Goal: Information Seeking & Learning: Learn about a topic

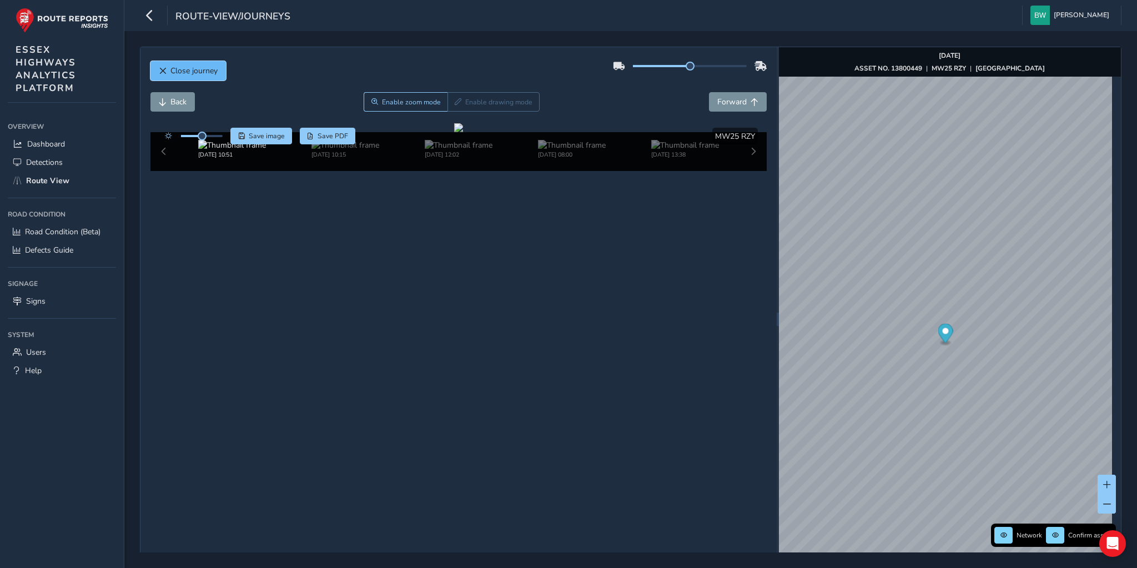
click at [210, 73] on span "Close journey" at bounding box center [193, 71] width 47 height 11
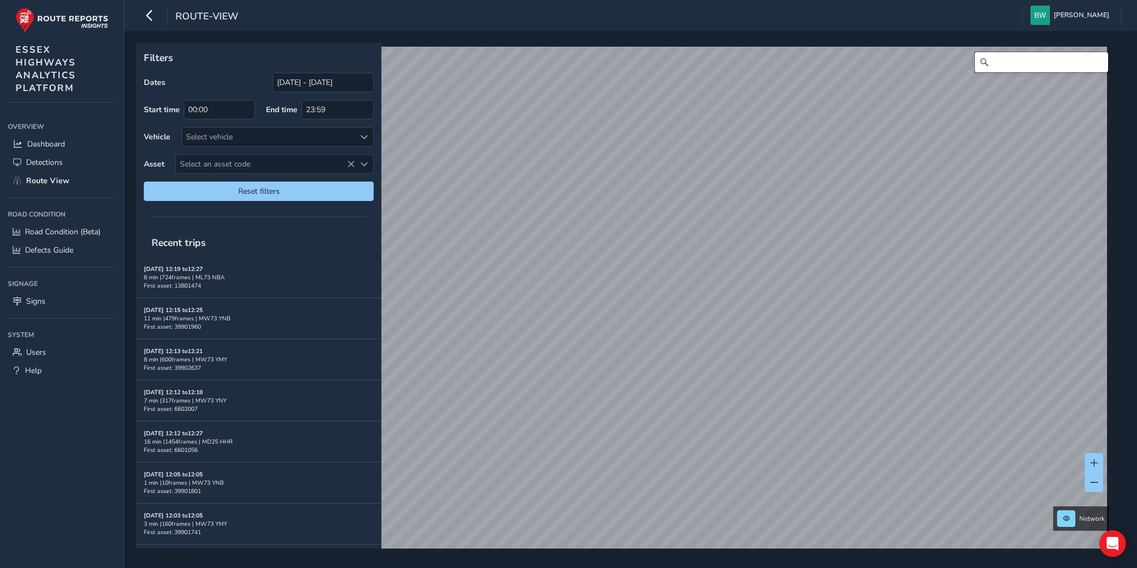
click at [1003, 65] on input "Search" at bounding box center [1041, 62] width 133 height 20
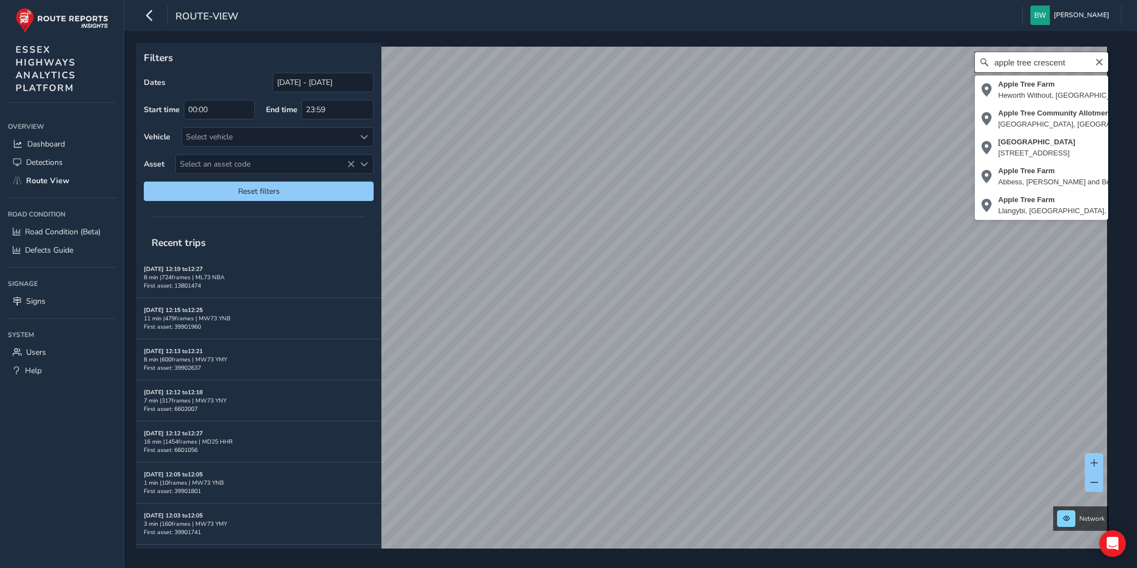
click at [1012, 59] on input "apple tree crescent" at bounding box center [1041, 62] width 133 height 20
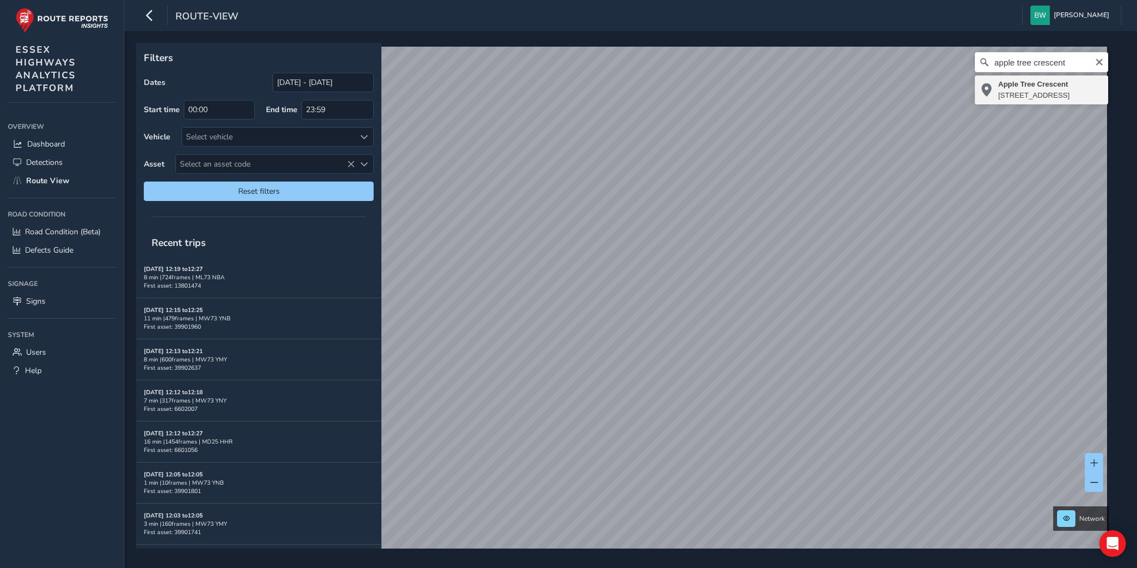
type input "[STREET_ADDRESS]"
click at [992, 60] on input "Search" at bounding box center [1041, 62] width 133 height 20
click at [933, 61] on div "epping road, roydon Epping Road New Barns Farm, Roydon, Tylers Cross, Epping Fo…" at bounding box center [627, 304] width 974 height 515
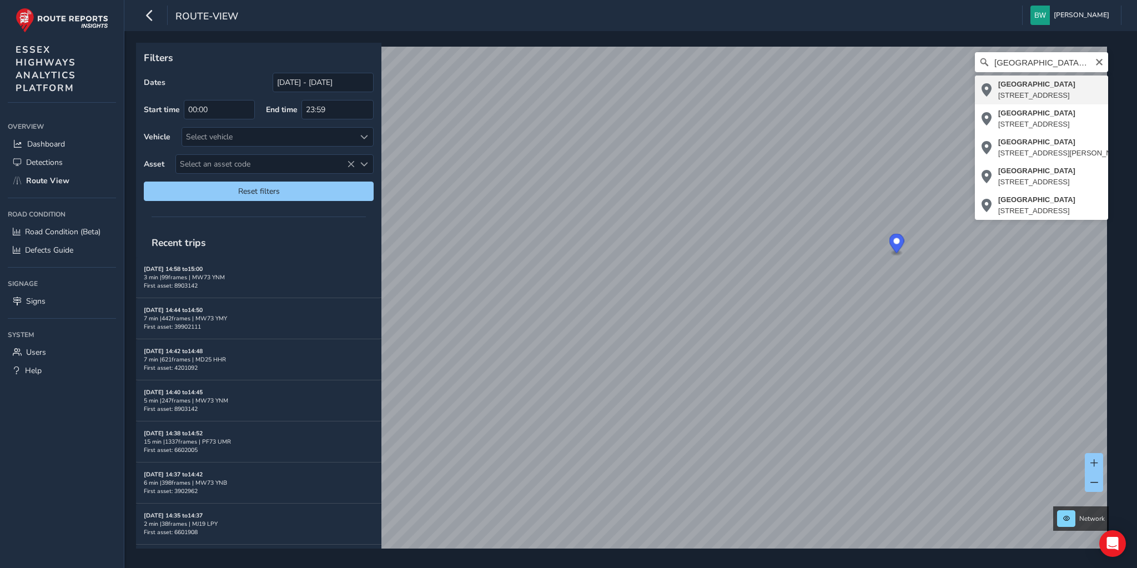
type input "Epping Road, New Barns Farm, Roydon, Tylers Cross, Epping Forest, Essex, Englan…"
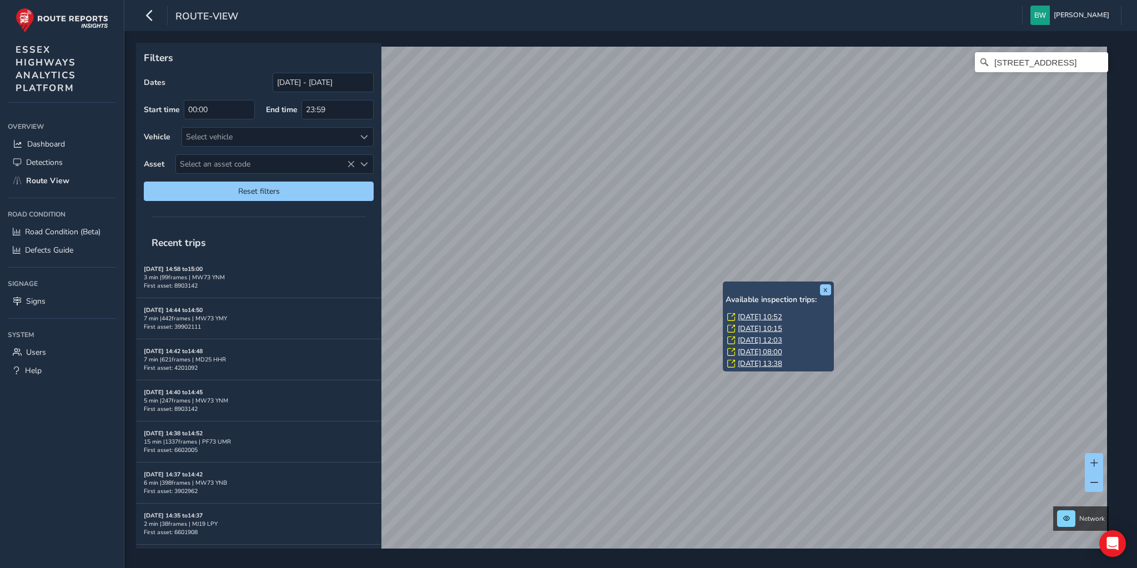
click at [747, 315] on link "Tue, 2 Sep, 10:52" at bounding box center [760, 317] width 44 height 10
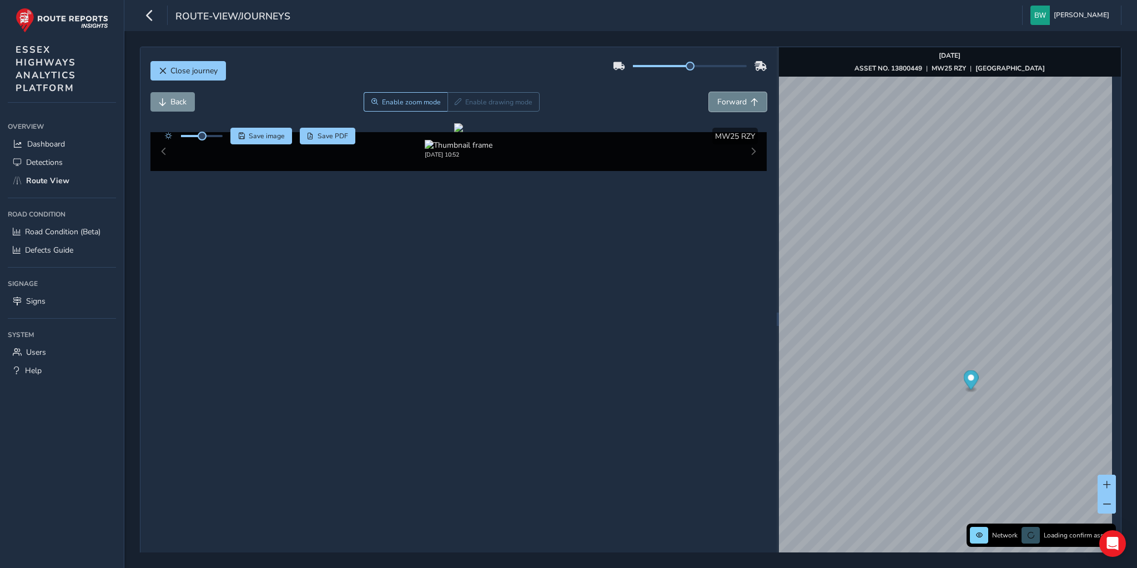
click at [727, 102] on span "Forward" at bounding box center [731, 102] width 29 height 11
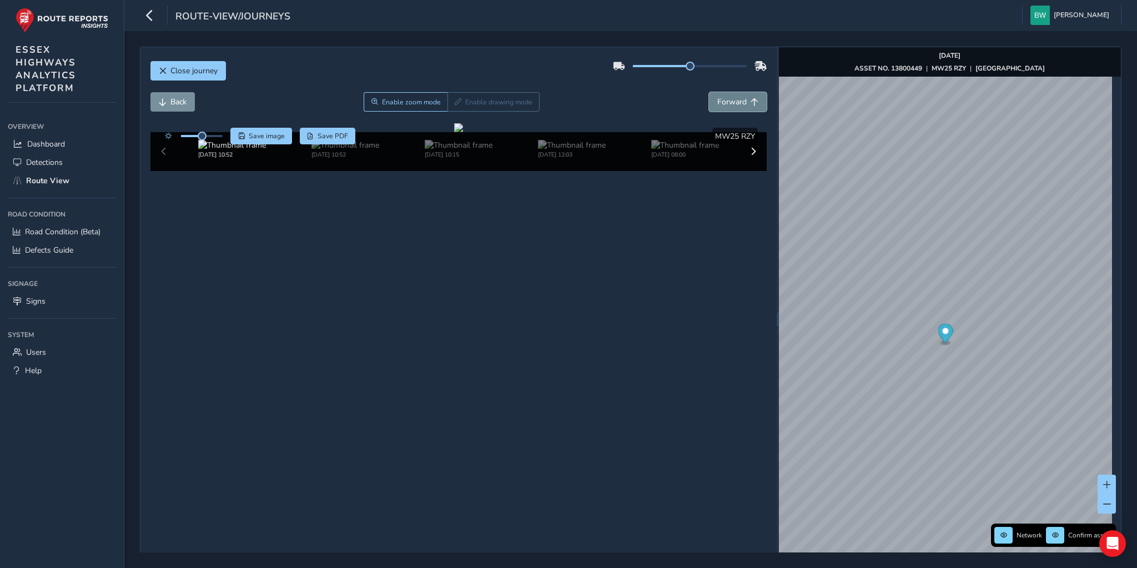
click at [727, 102] on span "Forward" at bounding box center [731, 102] width 29 height 11
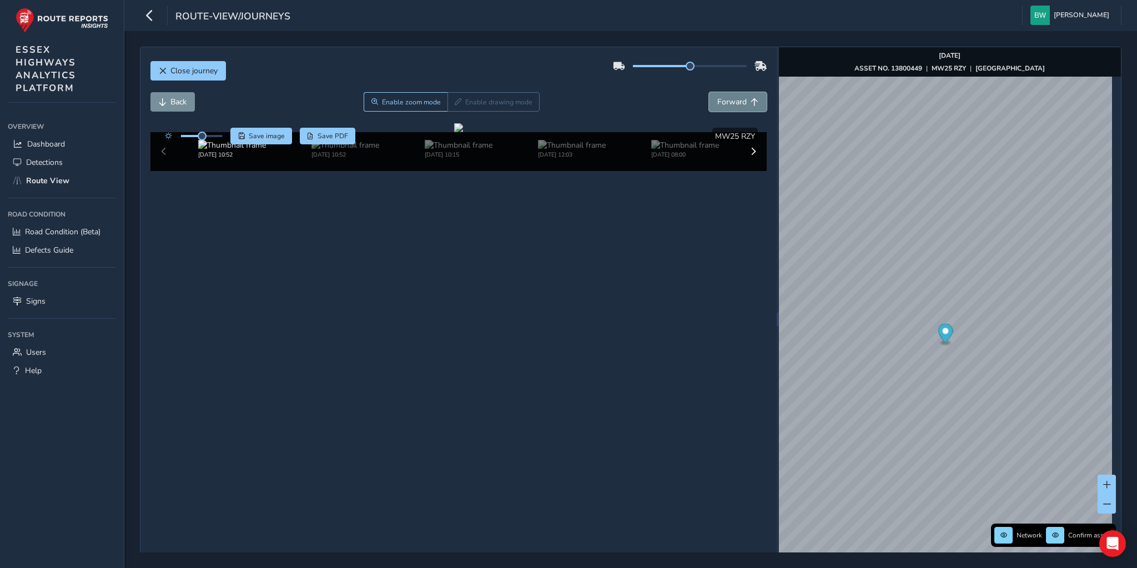
click at [727, 102] on span "Forward" at bounding box center [731, 102] width 29 height 11
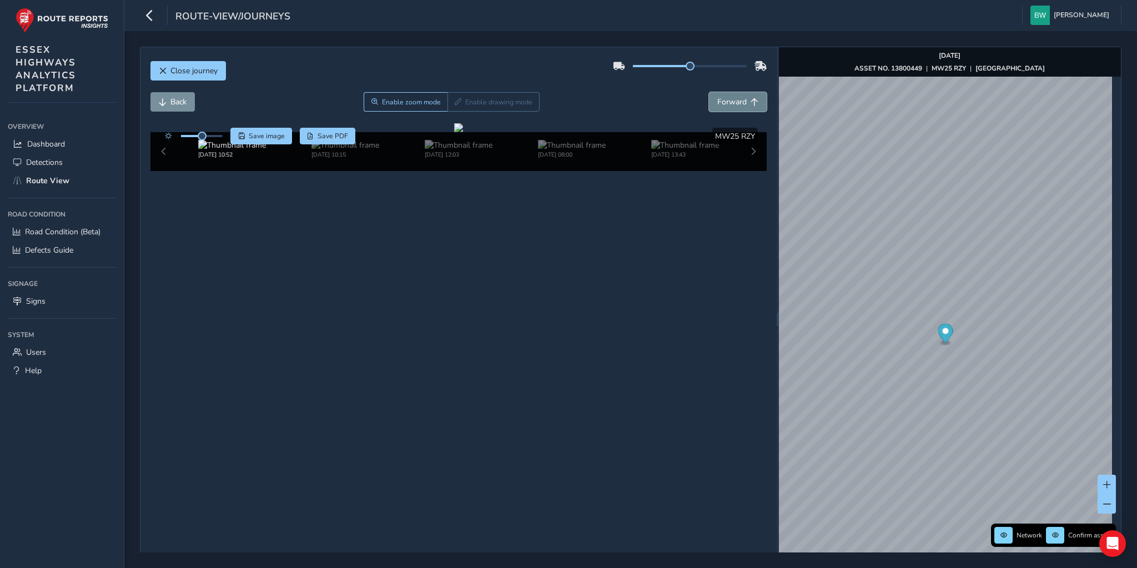
click at [725, 103] on span "Forward" at bounding box center [731, 102] width 29 height 11
click at [167, 97] on button "Back" at bounding box center [172, 101] width 44 height 19
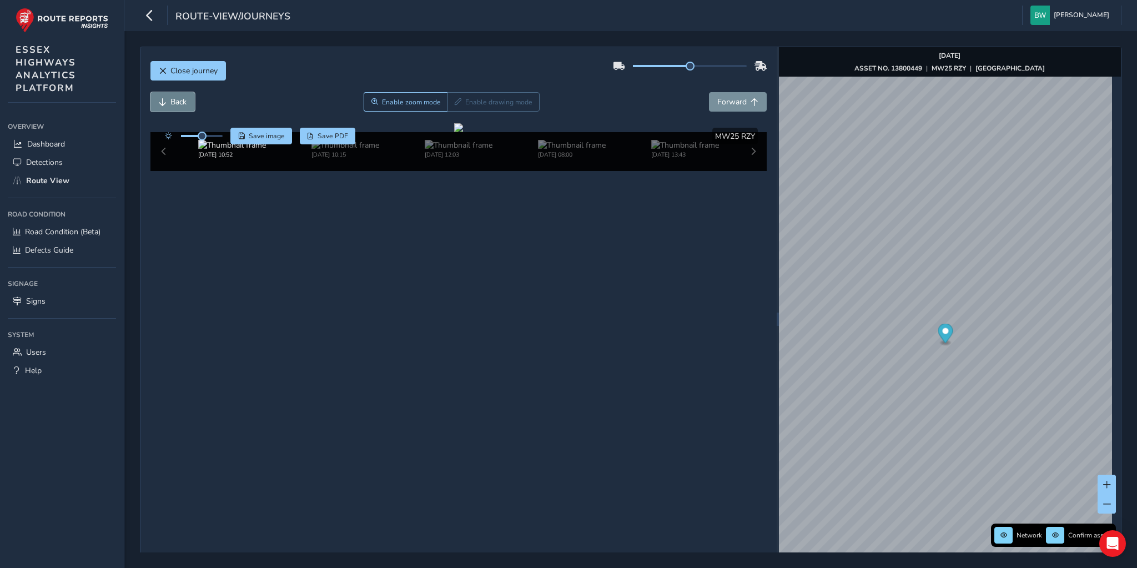
click at [167, 97] on button "Back" at bounding box center [172, 101] width 44 height 19
click at [718, 98] on span "Forward" at bounding box center [731, 102] width 29 height 11
click at [717, 97] on span "Forward" at bounding box center [731, 102] width 29 height 11
click at [167, 102] on button "Back" at bounding box center [172, 101] width 44 height 19
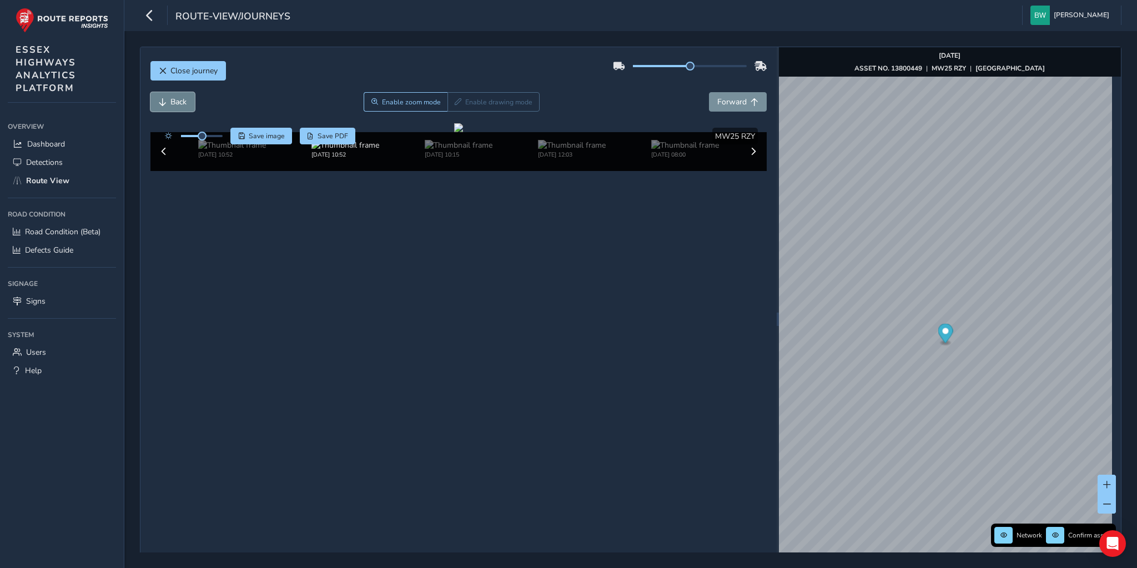
click at [167, 102] on button "Back" at bounding box center [172, 101] width 44 height 19
click at [647, 102] on div "Back Enable zoom mode Enable drawing mode Forward" at bounding box center [458, 101] width 617 height 19
click at [736, 97] on span "Forward" at bounding box center [731, 102] width 29 height 11
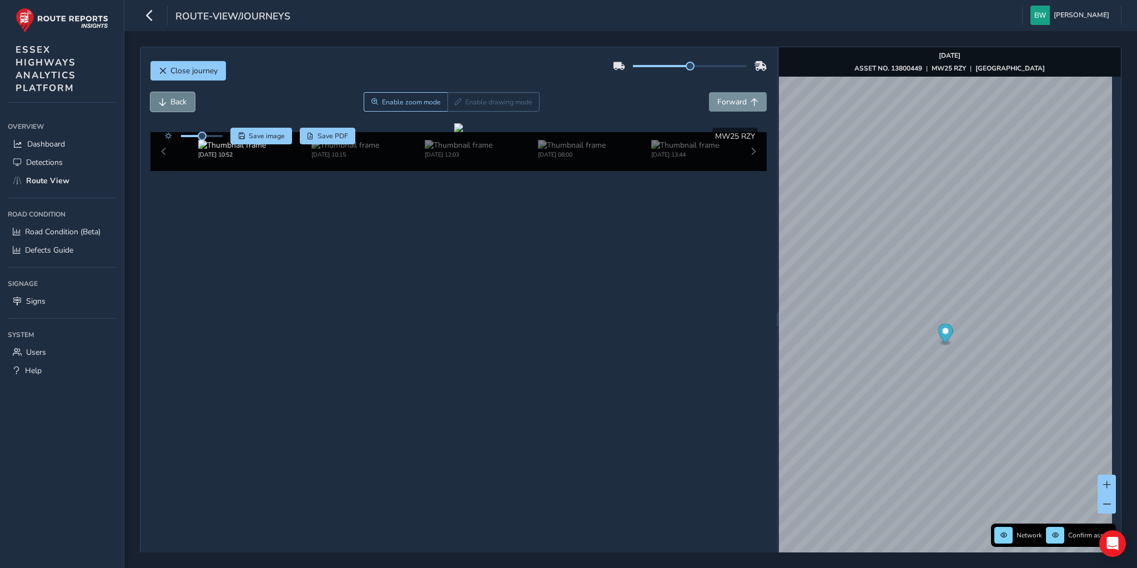
click at [169, 105] on button "Back" at bounding box center [172, 101] width 44 height 19
click at [420, 100] on span "Enable zoom mode" at bounding box center [410, 102] width 59 height 9
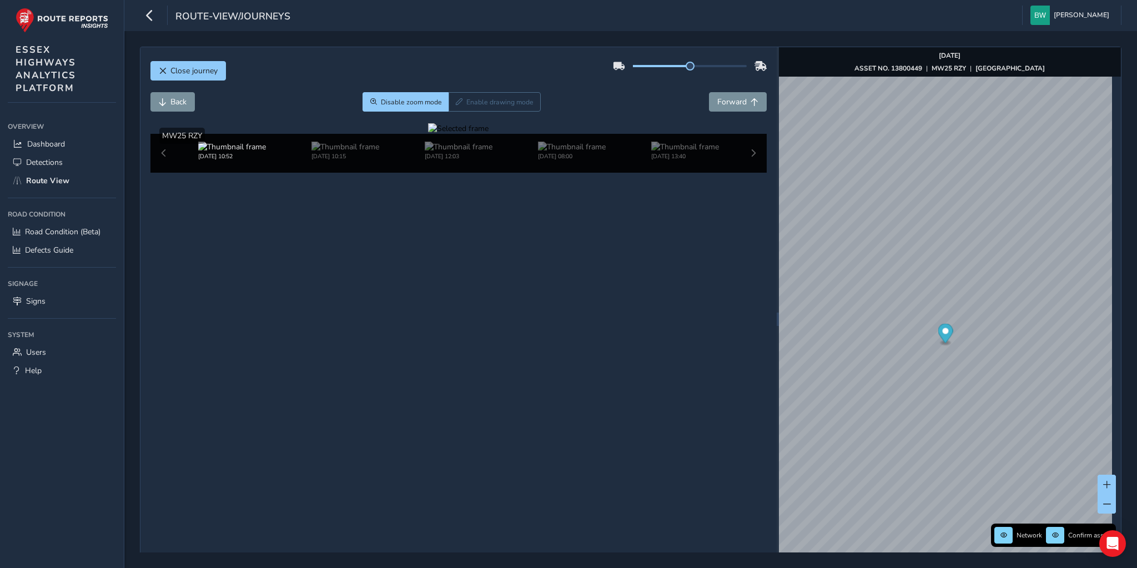
click at [428, 134] on div at bounding box center [458, 128] width 61 height 11
click at [415, 94] on button "Disable zoom mode" at bounding box center [406, 101] width 86 height 19
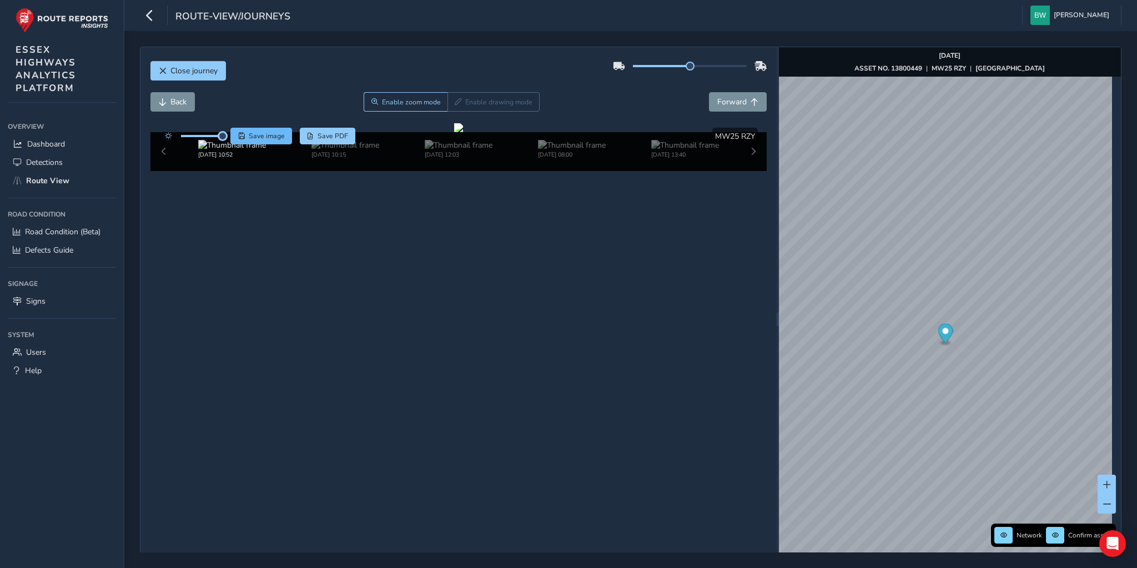
drag, startPoint x: 202, startPoint y: 133, endPoint x: 237, endPoint y: 136, distance: 35.6
click at [237, 136] on div "Save image Save PDF" at bounding box center [257, 136] width 197 height 17
